Goal: Transaction & Acquisition: Book appointment/travel/reservation

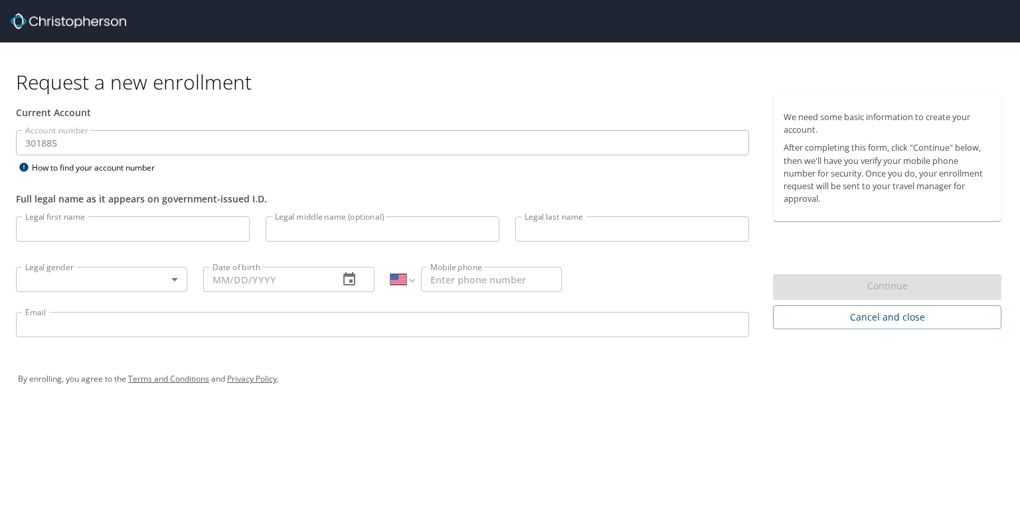
select select "US"
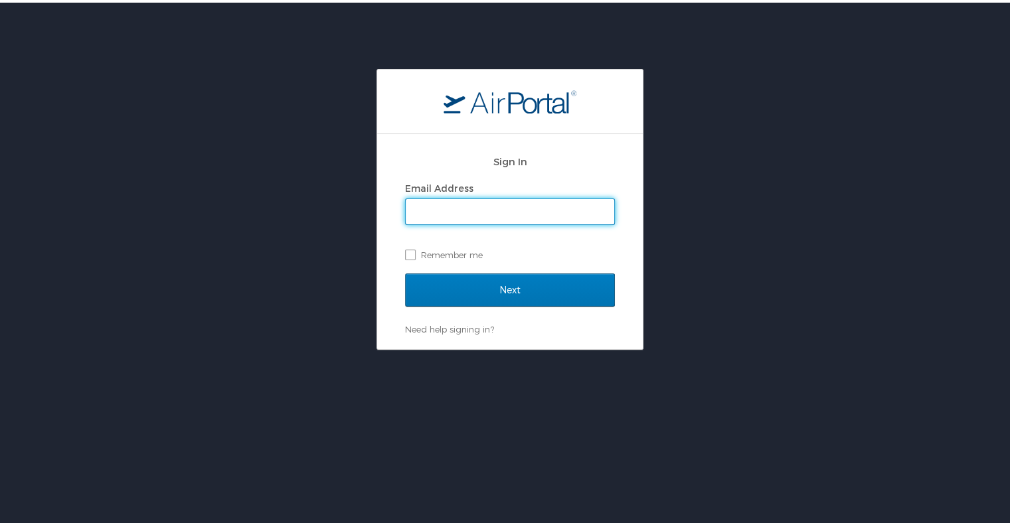
type input "ilene.jaramillo@shipmonk.com"
click at [406, 249] on label "Remember me" at bounding box center [510, 252] width 210 height 20
click at [406, 249] on input "Remember me" at bounding box center [409, 251] width 9 height 9
checkbox input "true"
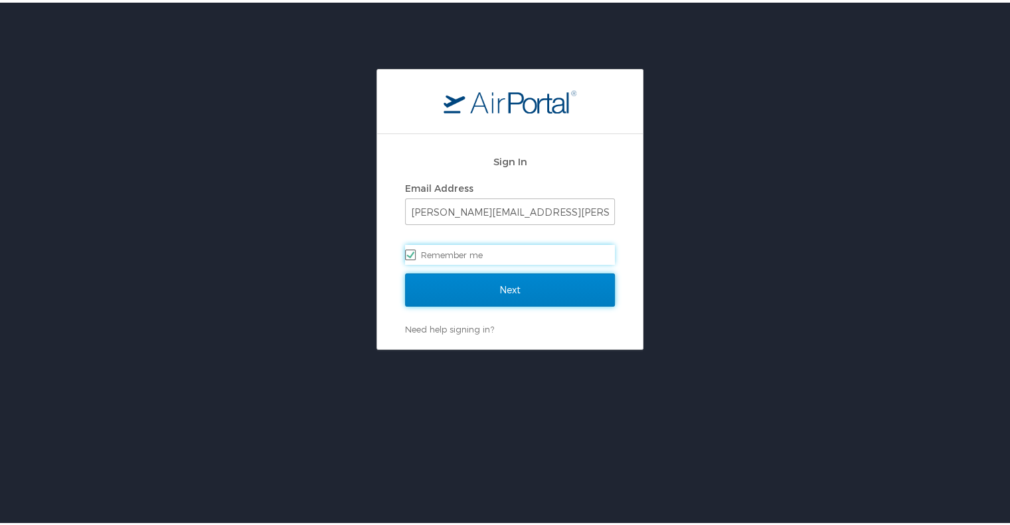
click at [440, 282] on input "Next" at bounding box center [510, 287] width 210 height 33
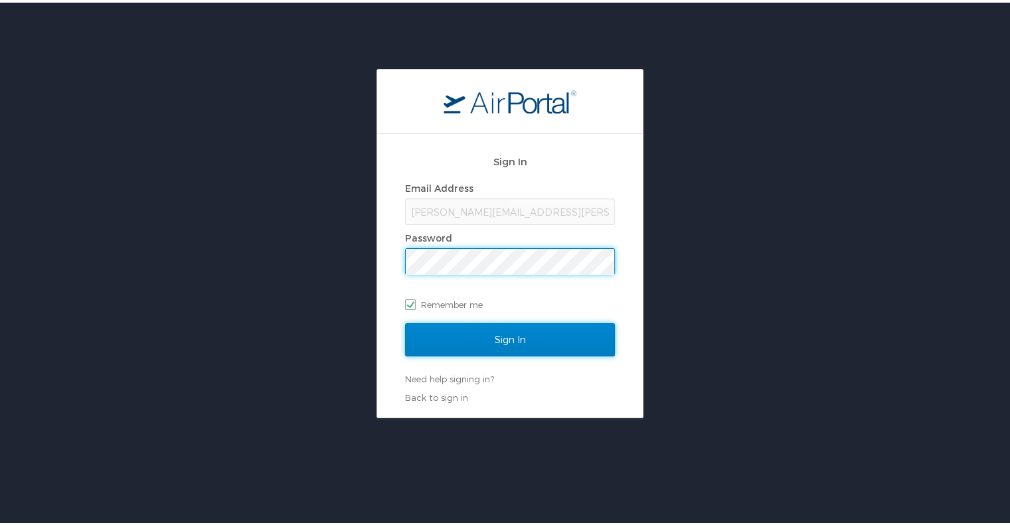
click at [492, 333] on input "Sign In" at bounding box center [510, 337] width 210 height 33
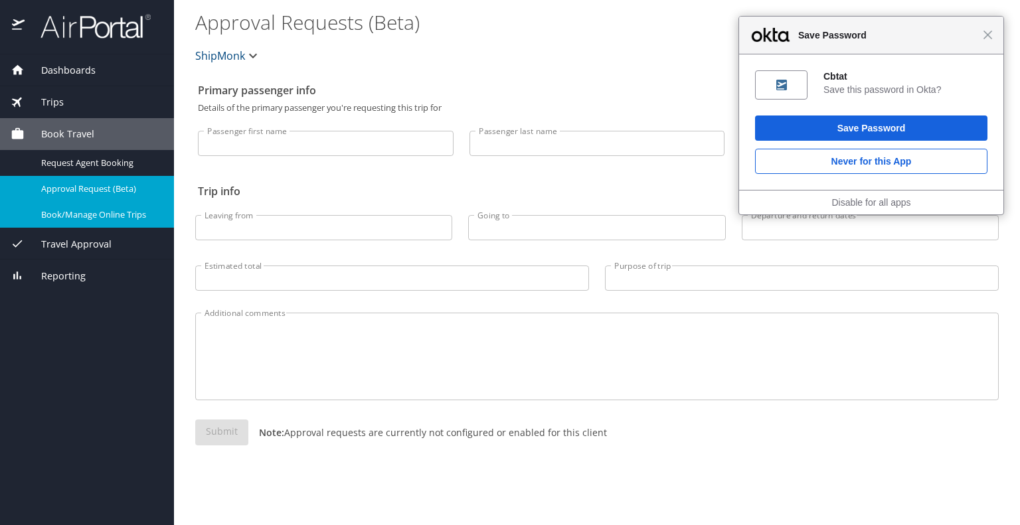
click at [90, 211] on span "Book/Manage Online Trips" at bounding box center [99, 215] width 117 height 13
click at [58, 215] on span "Book/Manage Online Trips" at bounding box center [99, 215] width 117 height 13
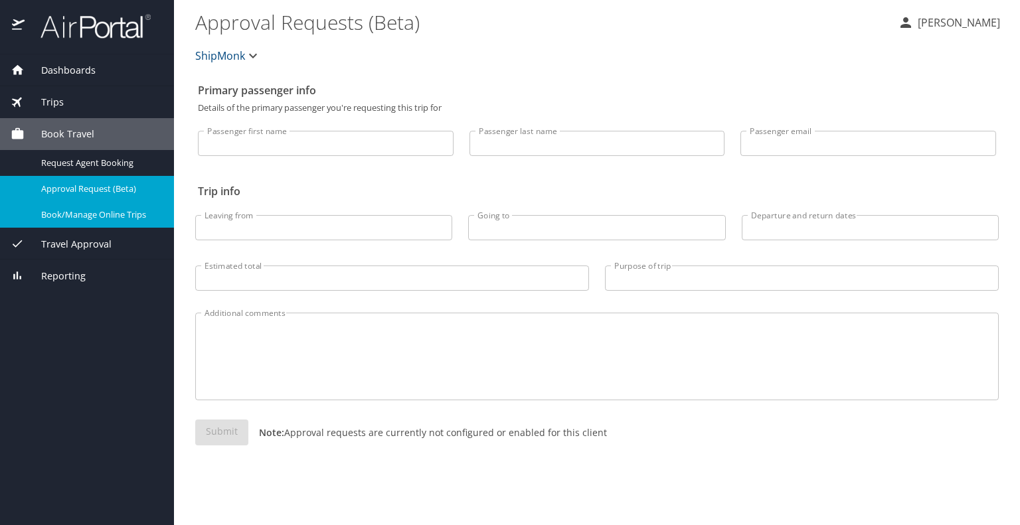
click at [122, 220] on span "Book/Manage Online Trips" at bounding box center [99, 215] width 117 height 13
